Goal: Book appointment/travel/reservation

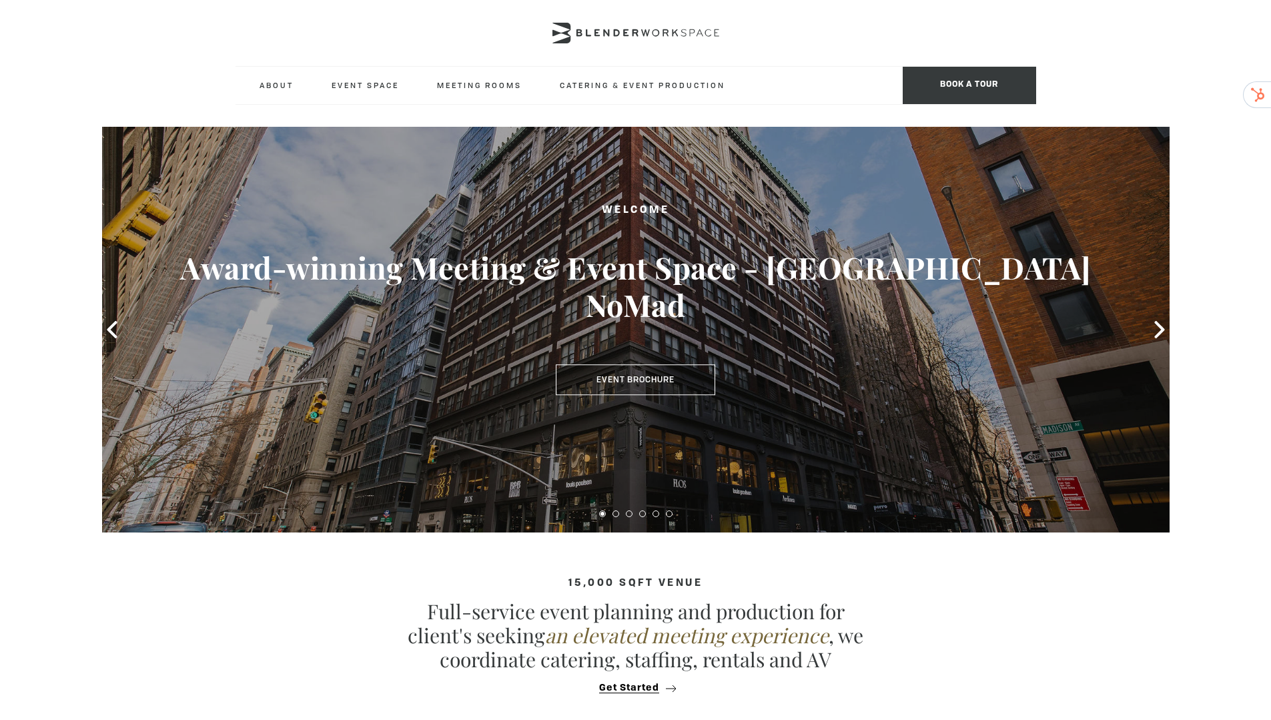
click at [884, 49] on div at bounding box center [636, 33] width 801 height 67
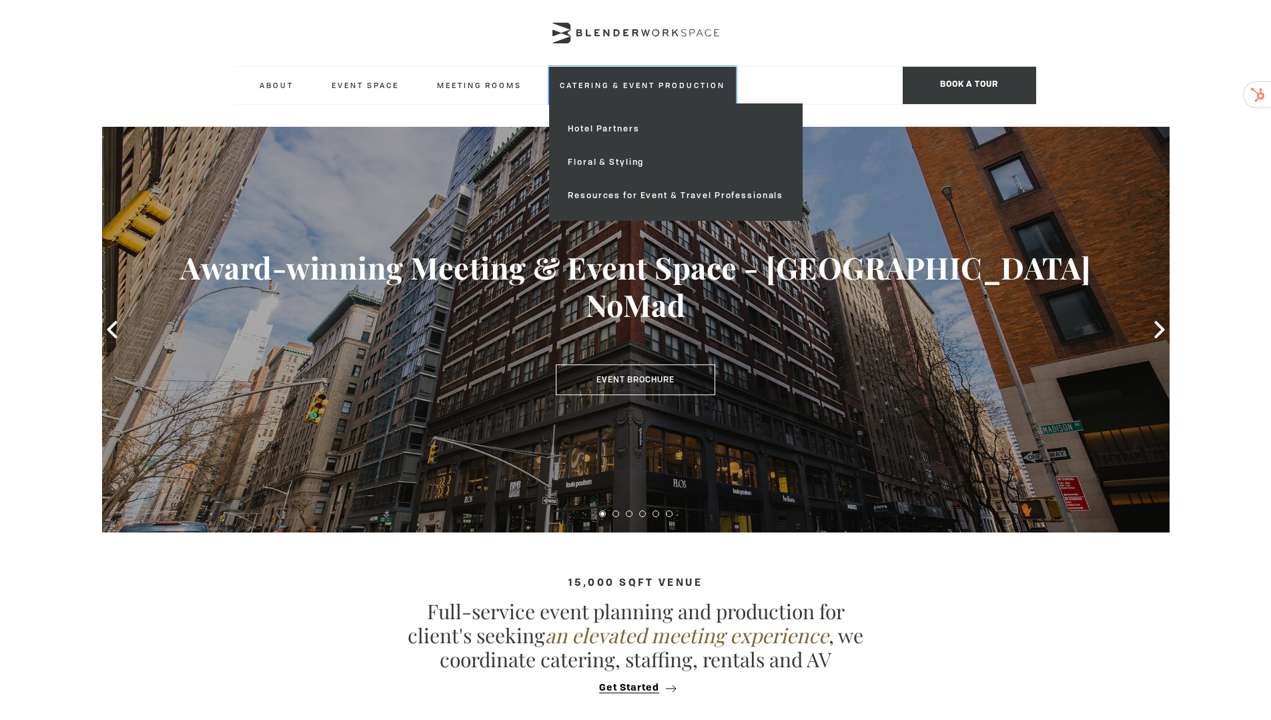
click at [645, 94] on link "Catering & Event Production" at bounding box center [642, 85] width 187 height 37
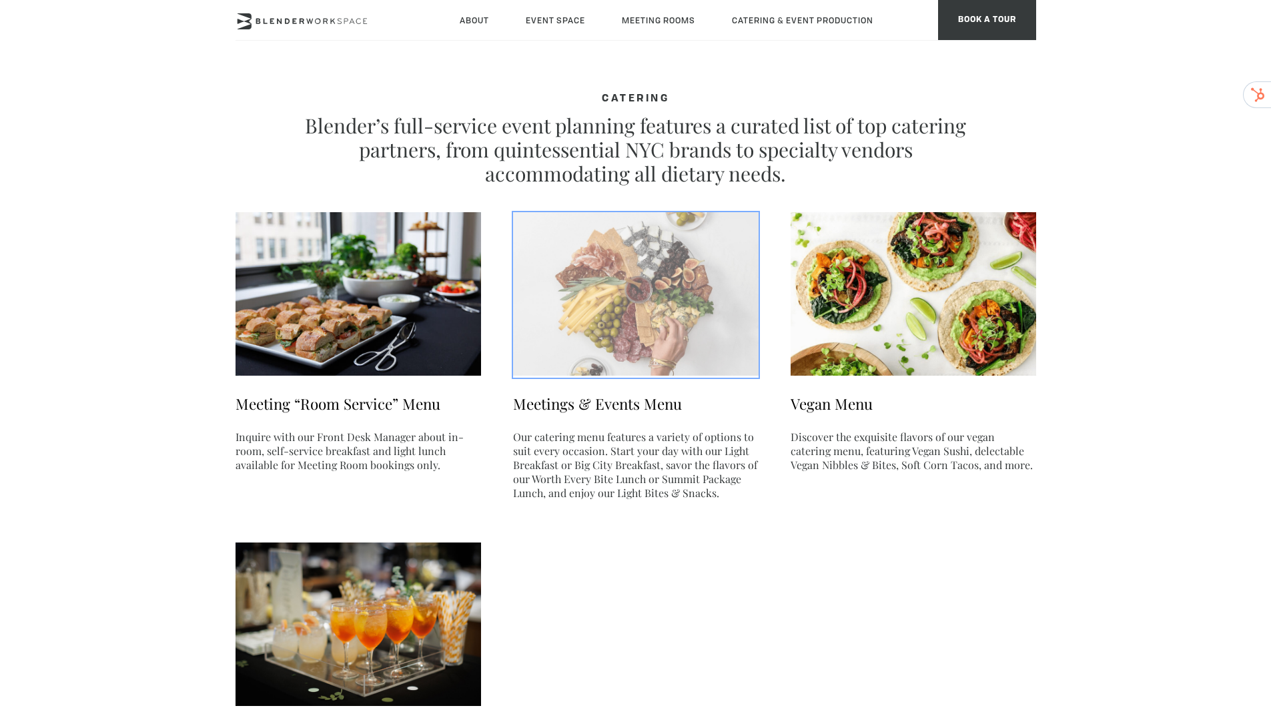
click at [606, 314] on img at bounding box center [636, 293] width 246 height 163
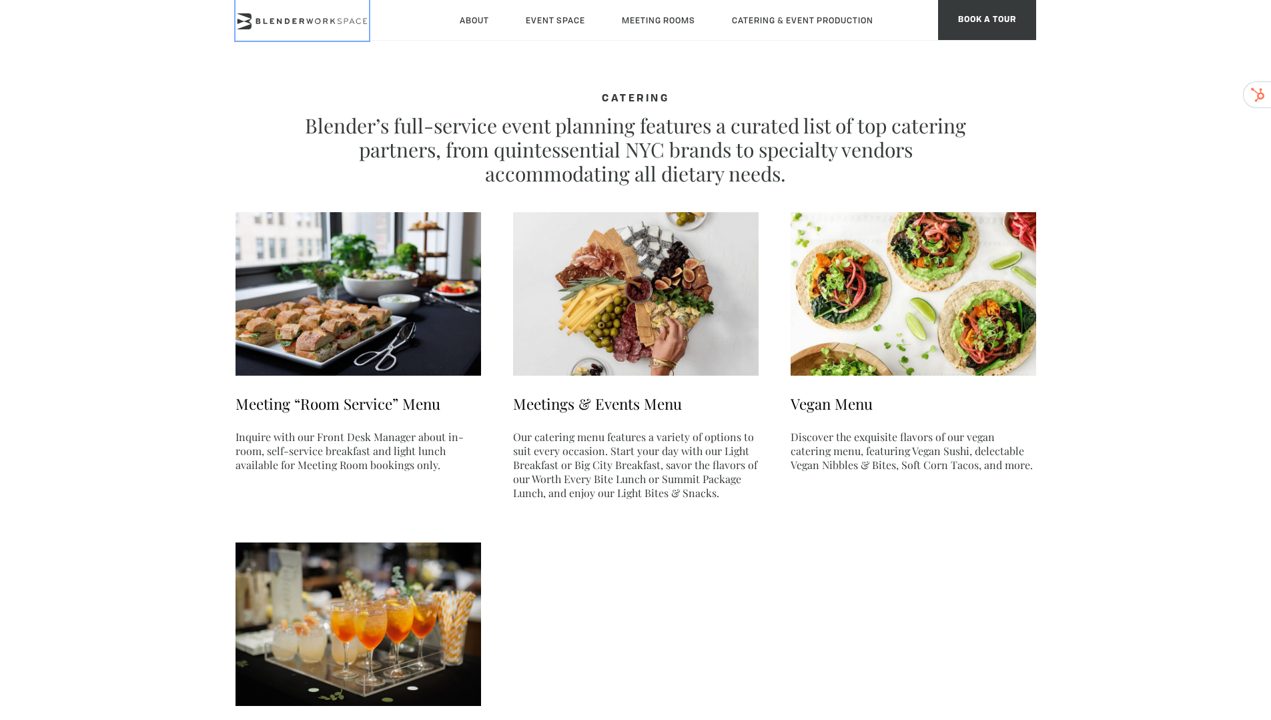
click at [265, 23] on icon at bounding box center [265, 21] width 4 height 5
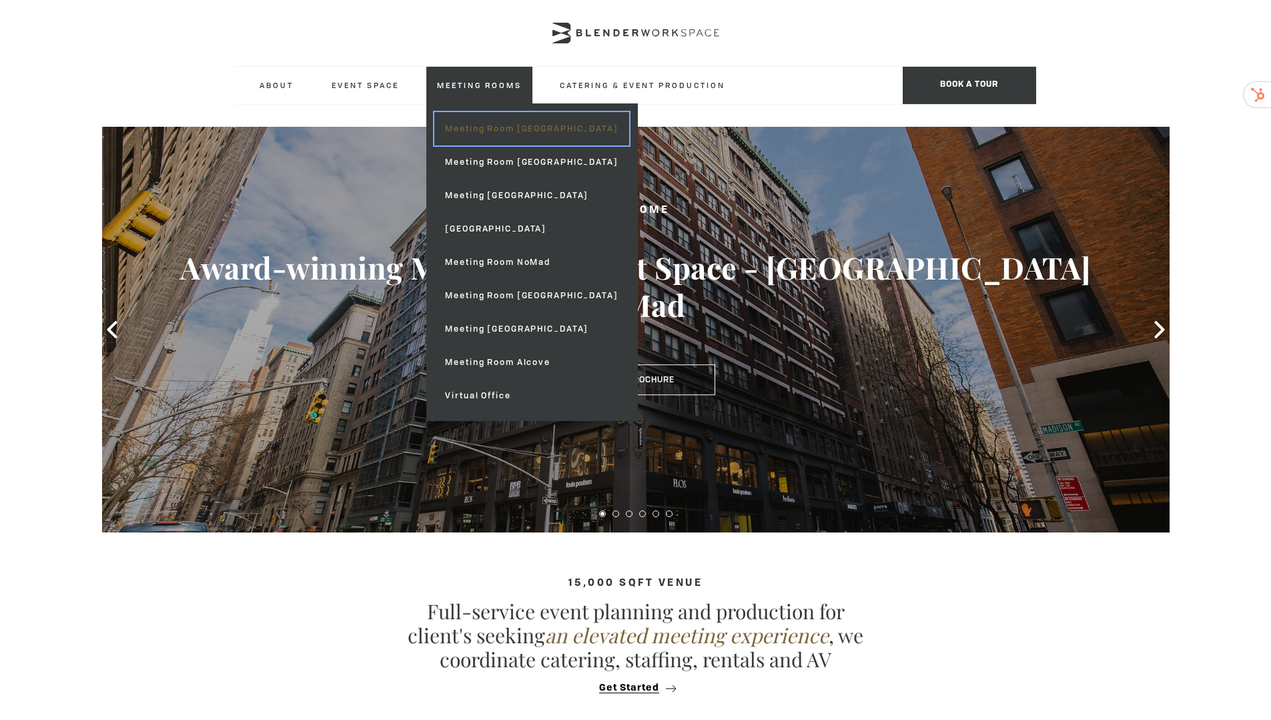
click at [460, 117] on link "Meeting Room [GEOGRAPHIC_DATA]" at bounding box center [531, 128] width 194 height 33
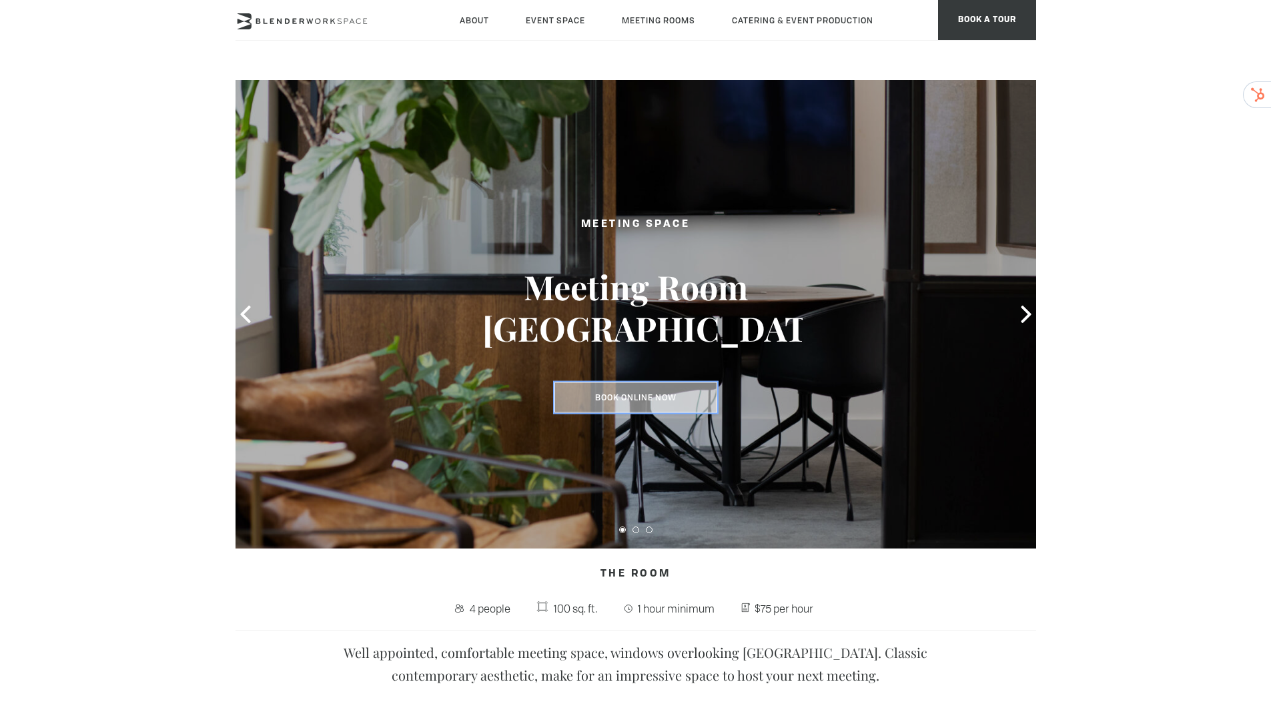
click at [684, 402] on link "Book Online Now" at bounding box center [636, 397] width 163 height 31
